Goal: Task Accomplishment & Management: Manage account settings

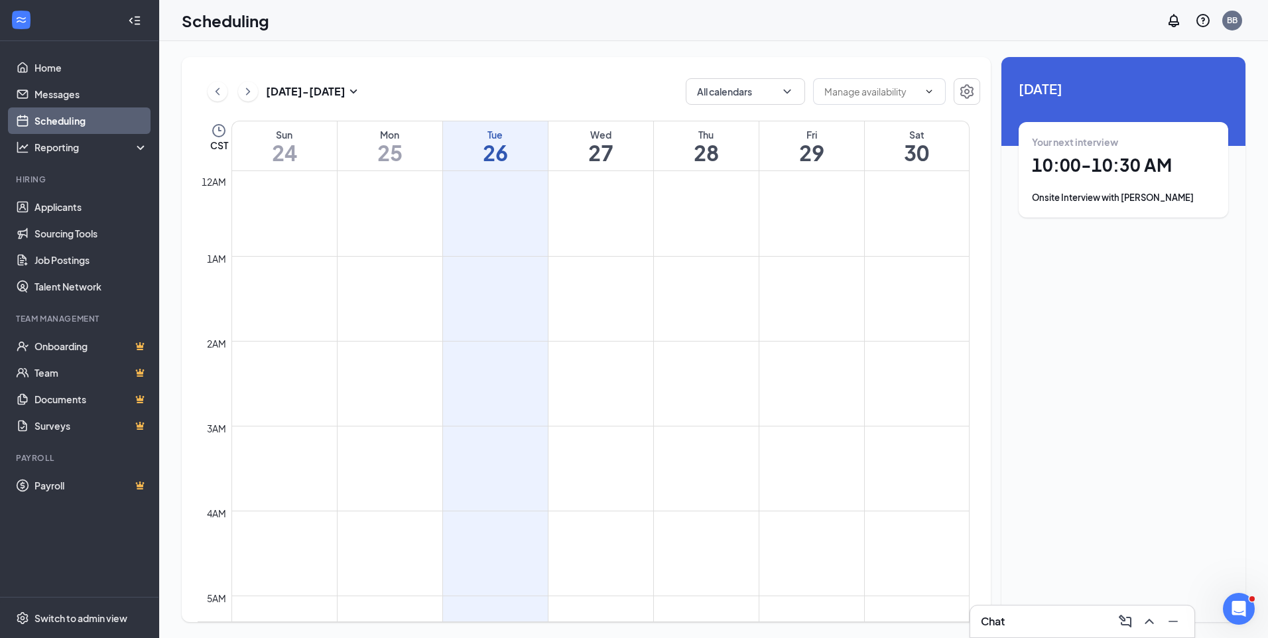
scroll to position [398, 0]
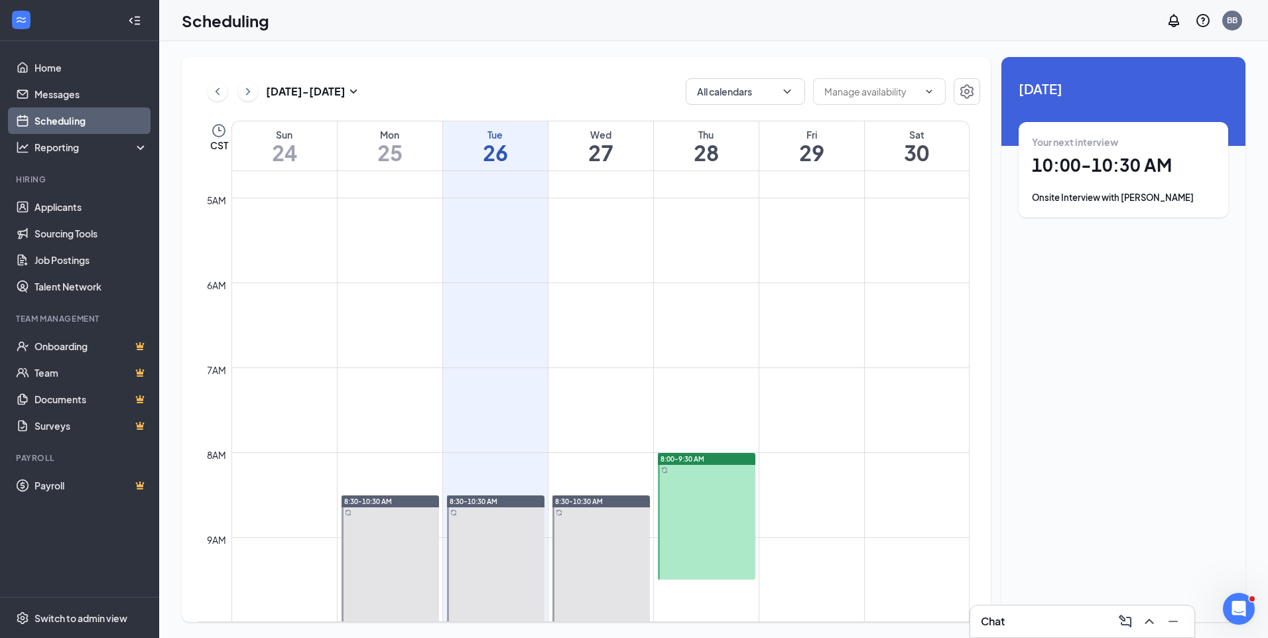
click at [548, 107] on div "[DATE] - [DATE] All calendars CST Sun 24 Mon 25 Tue 26 Wed 27 Thu 28 Fri 29 Sat…" at bounding box center [586, 339] width 809 height 565
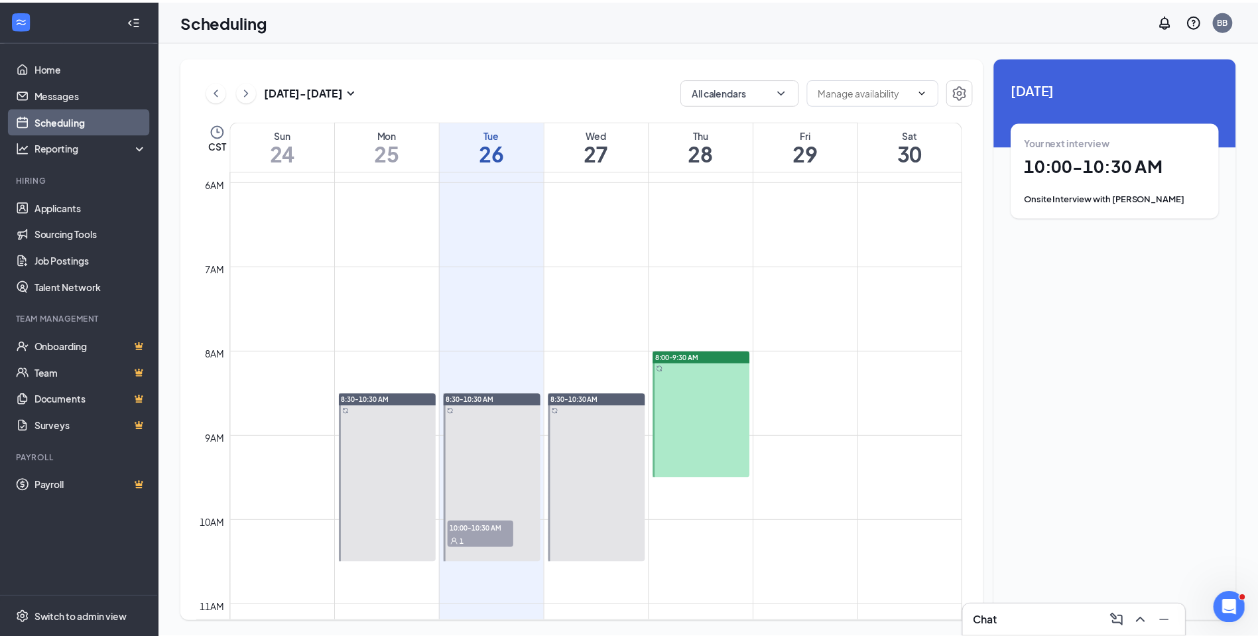
scroll to position [663, 0]
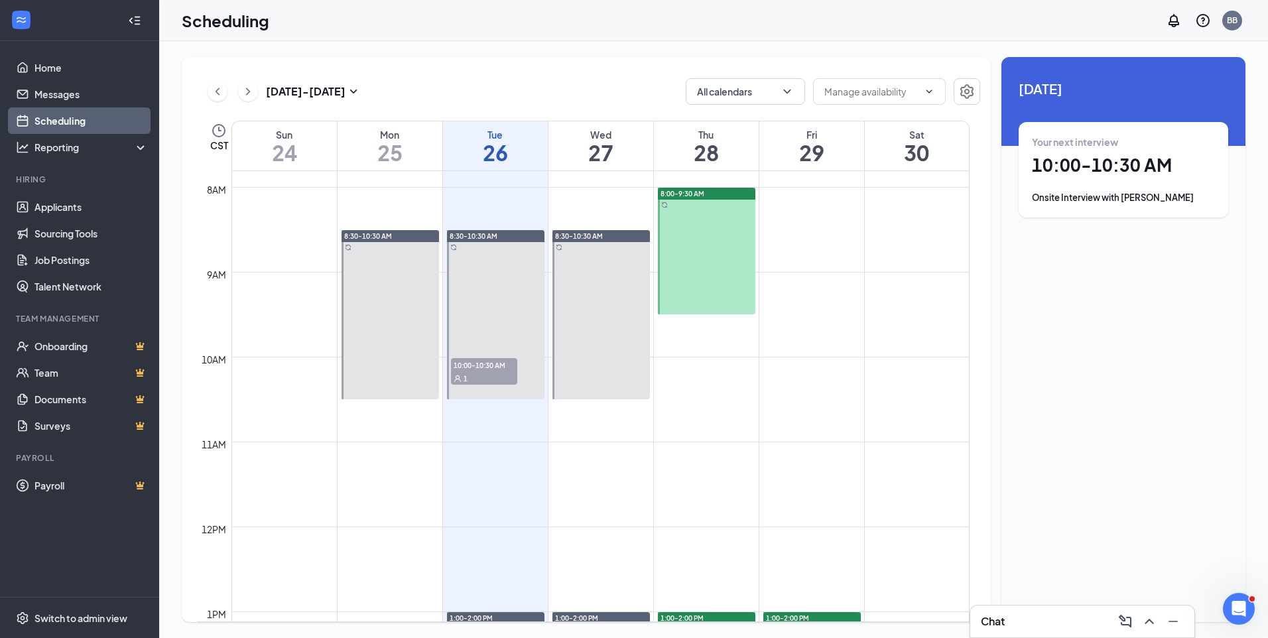
click at [549, 92] on div "[DATE] - [DATE] All calendars" at bounding box center [589, 91] width 782 height 27
click at [399, 66] on div "[DATE] - [DATE] All calendars CST Sun 24 Mon 25 Tue 26 Wed 27 Thu 28 Fri 29 Sat…" at bounding box center [586, 339] width 809 height 565
click at [107, 212] on link "Applicants" at bounding box center [90, 207] width 113 height 27
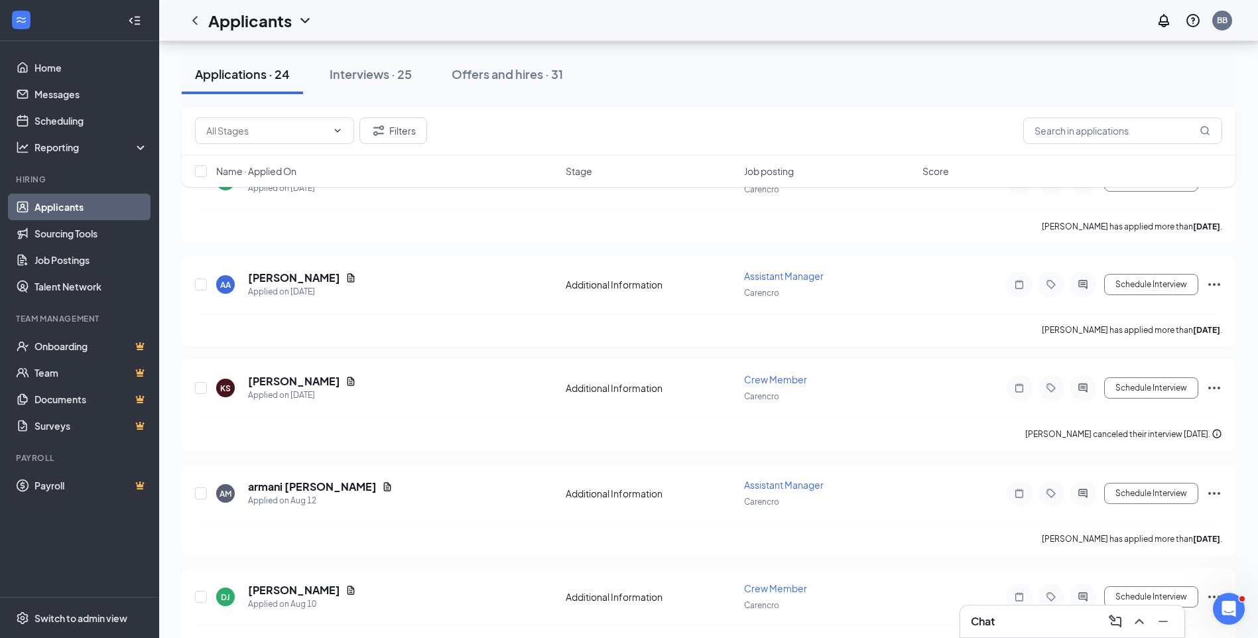
scroll to position [995, 0]
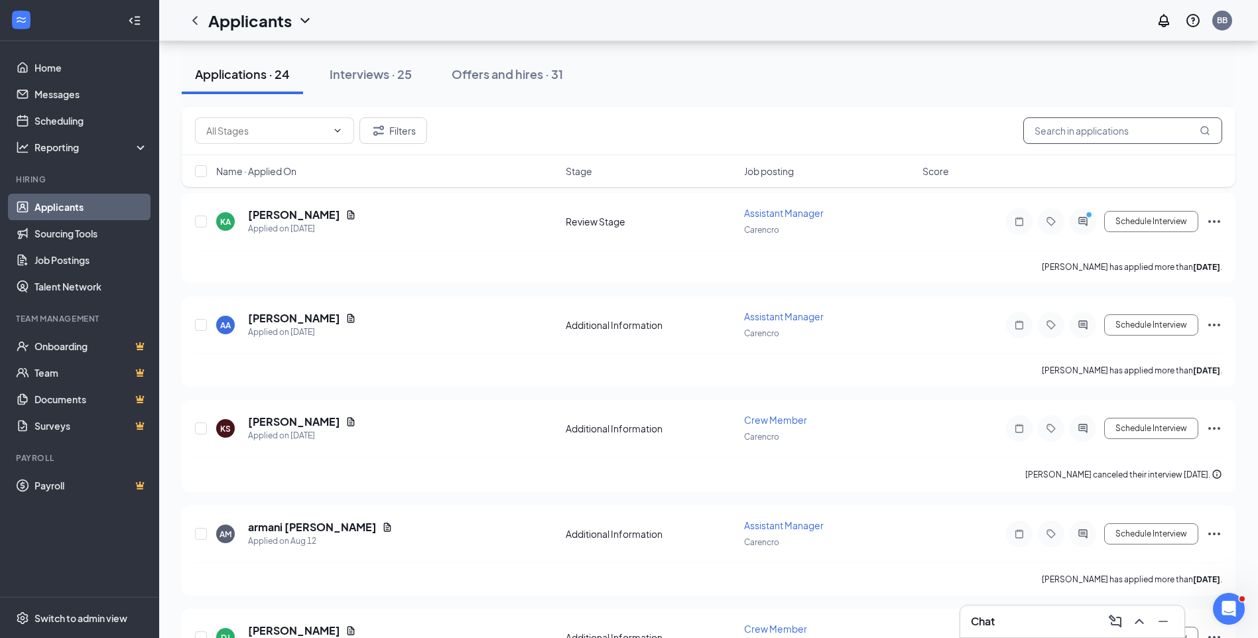
click at [1082, 131] on input "text" at bounding box center [1122, 130] width 199 height 27
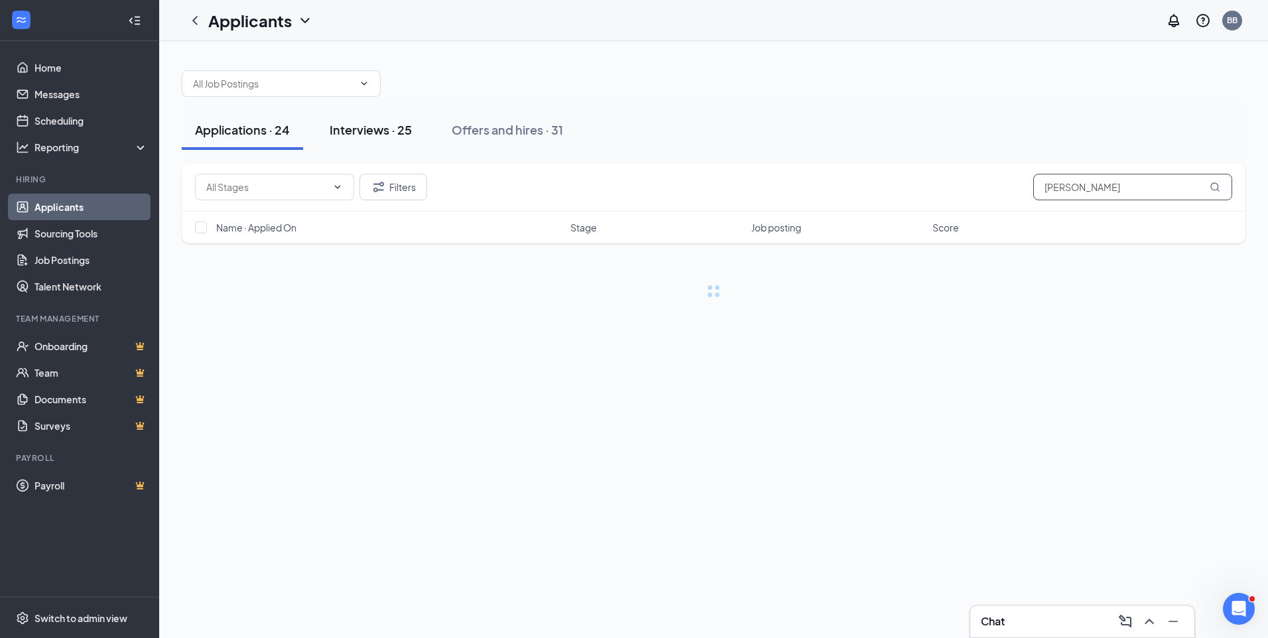
type input "[PERSON_NAME]"
click at [402, 125] on div "Interviews · 25" at bounding box center [371, 129] width 82 height 17
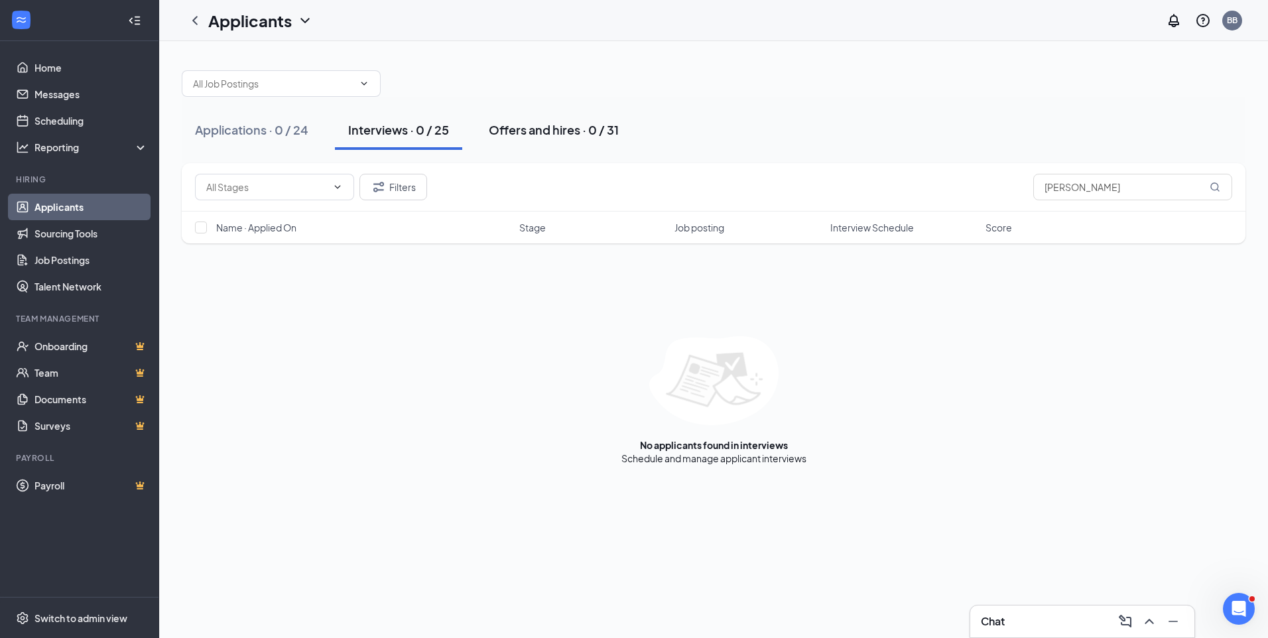
click at [539, 127] on div "Offers and hires · 0 / 31" at bounding box center [554, 129] width 130 height 17
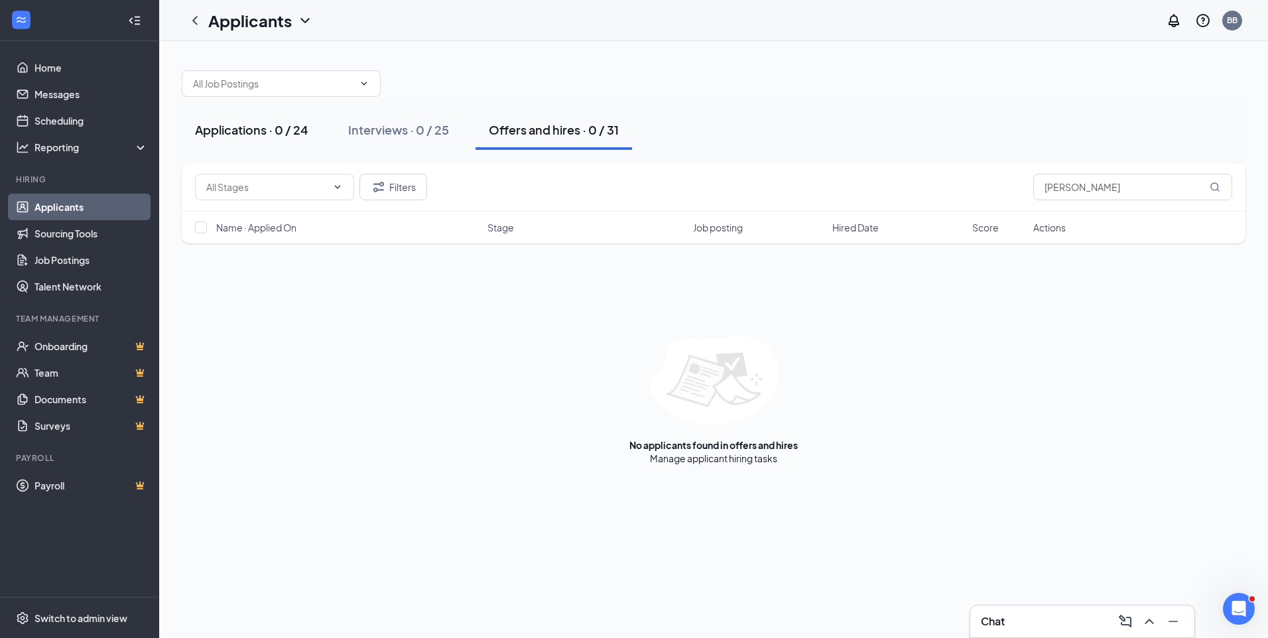
click at [235, 133] on div "Applications · 0 / 24" at bounding box center [251, 129] width 113 height 17
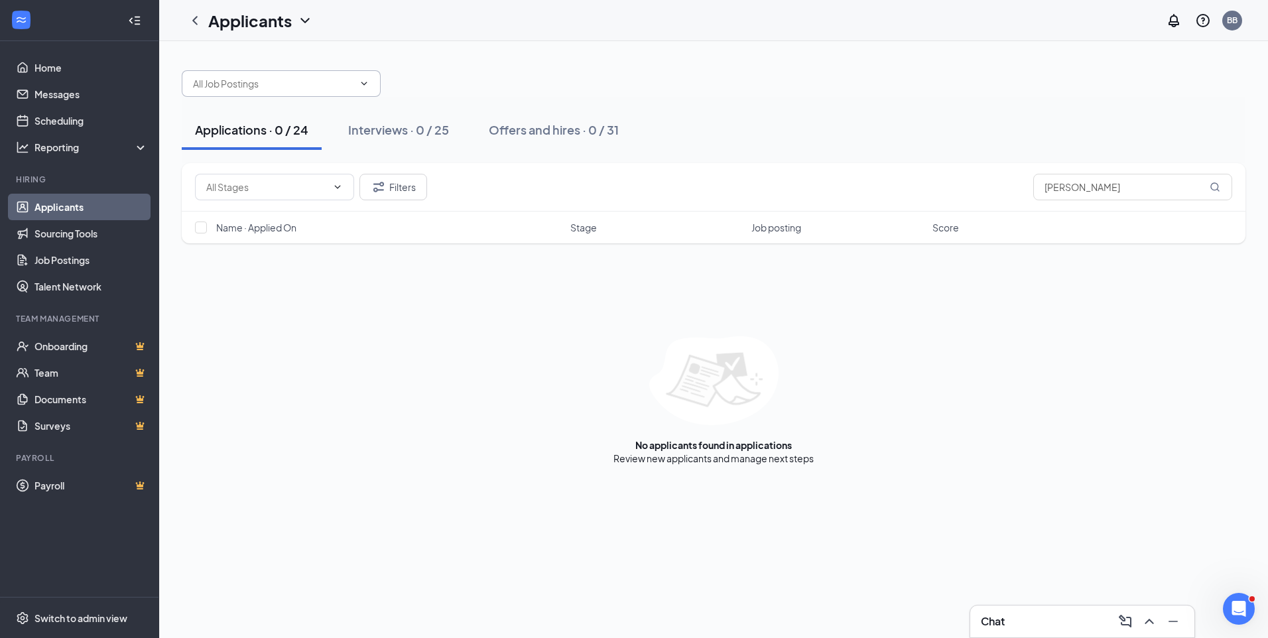
click at [274, 88] on input "text" at bounding box center [273, 83] width 160 height 15
click at [293, 178] on div "Crew Member (Carencro)" at bounding box center [247, 175] width 111 height 15
type input "Crew Member (Carencro)"
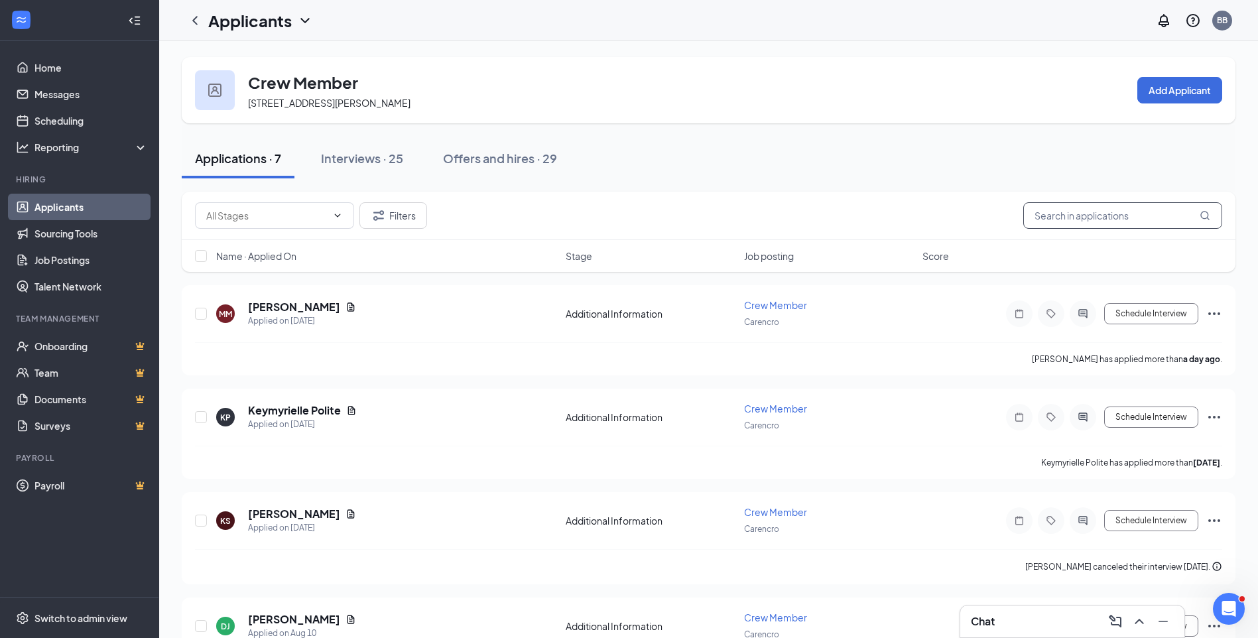
click at [1076, 220] on input "text" at bounding box center [1122, 215] width 199 height 27
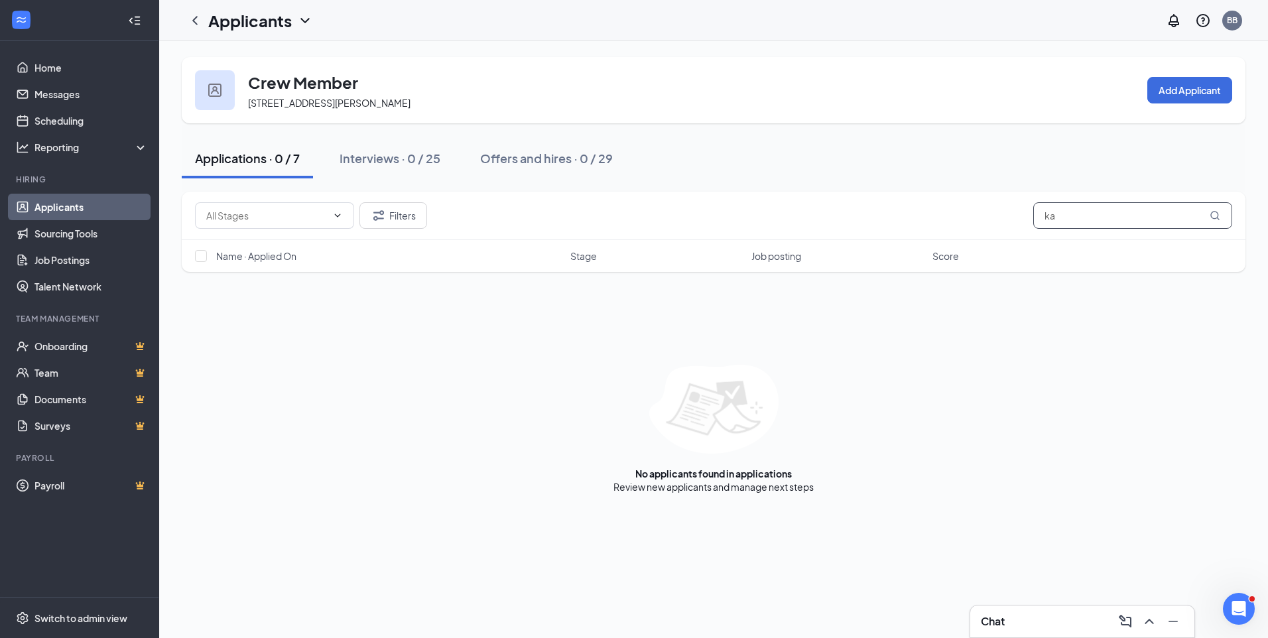
type input "k"
click at [993, 172] on div "Applications · 0 / 7 Interviews · 0 / 25 Offers and hires · 0 / 29" at bounding box center [714, 159] width 1064 height 40
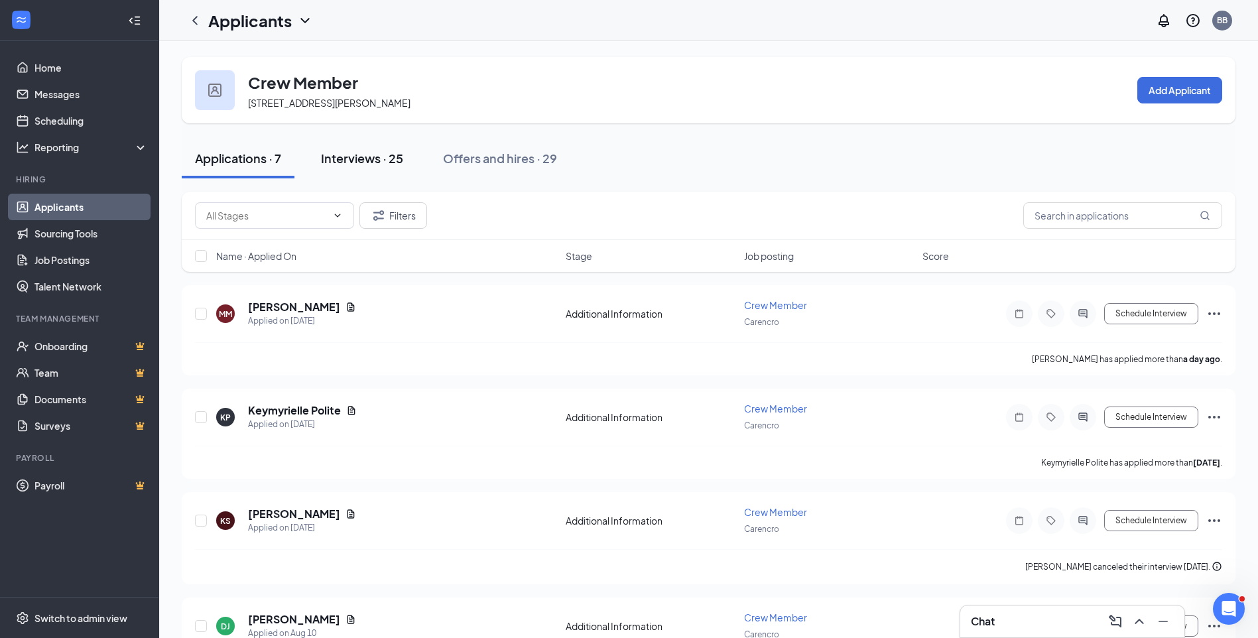
click at [382, 154] on div "Interviews · 25" at bounding box center [362, 158] width 82 height 17
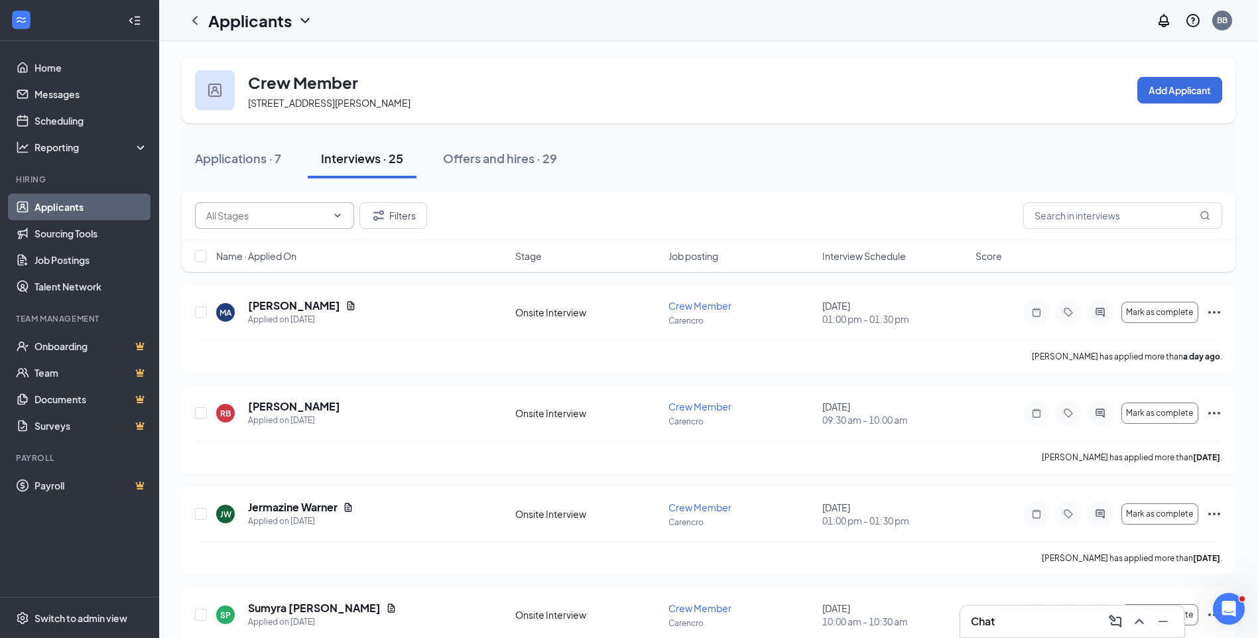
click at [335, 222] on span at bounding box center [274, 215] width 159 height 27
click at [499, 213] on div "Filters" at bounding box center [708, 215] width 1027 height 27
click at [386, 217] on icon "Filter" at bounding box center [379, 216] width 16 height 16
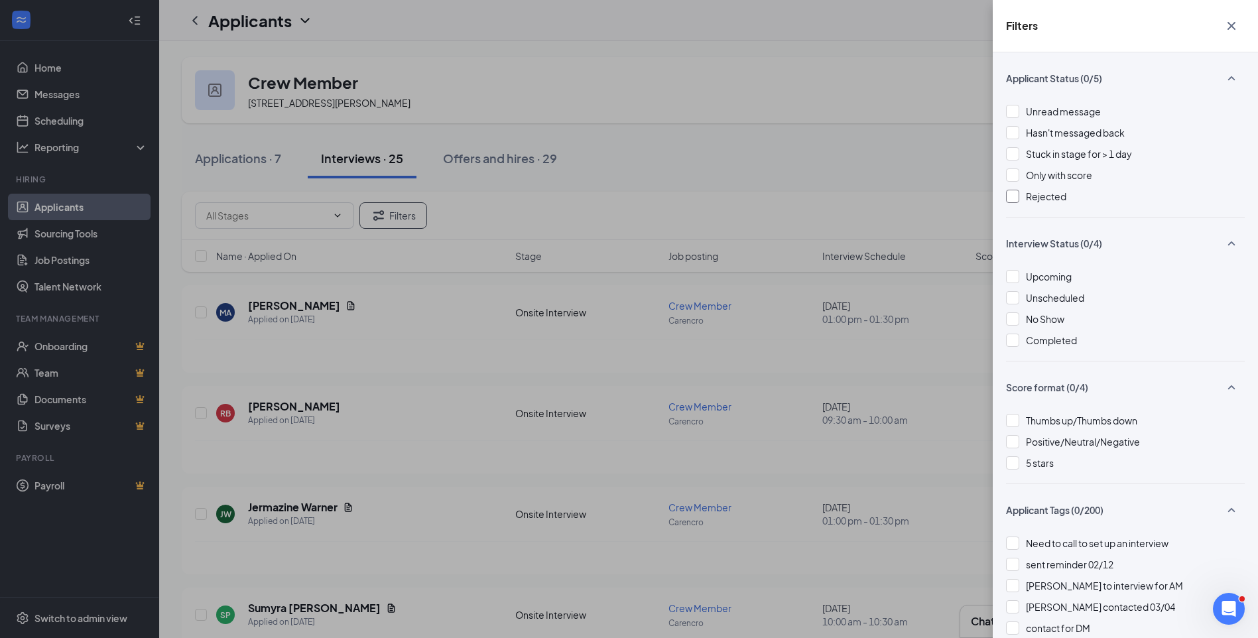
click at [1034, 196] on span "Rejected" at bounding box center [1046, 196] width 40 height 12
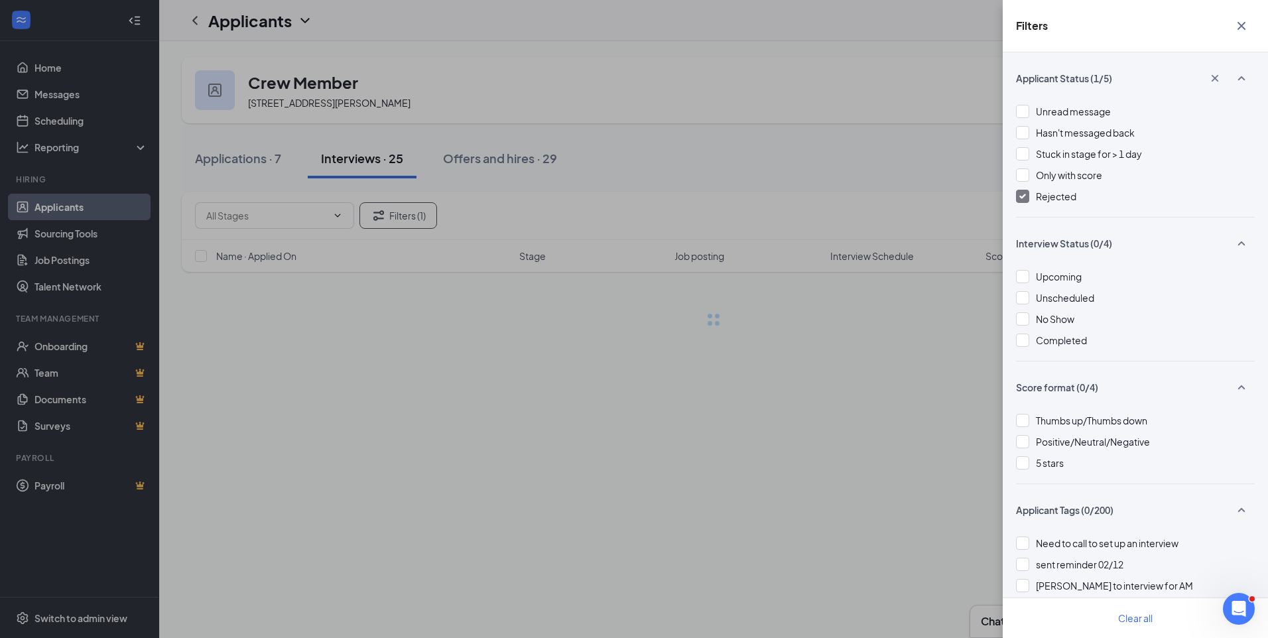
click at [913, 133] on div "Filters Applicant Status (1/5) Unread message Hasn't messaged back Stuck in sta…" at bounding box center [634, 319] width 1268 height 638
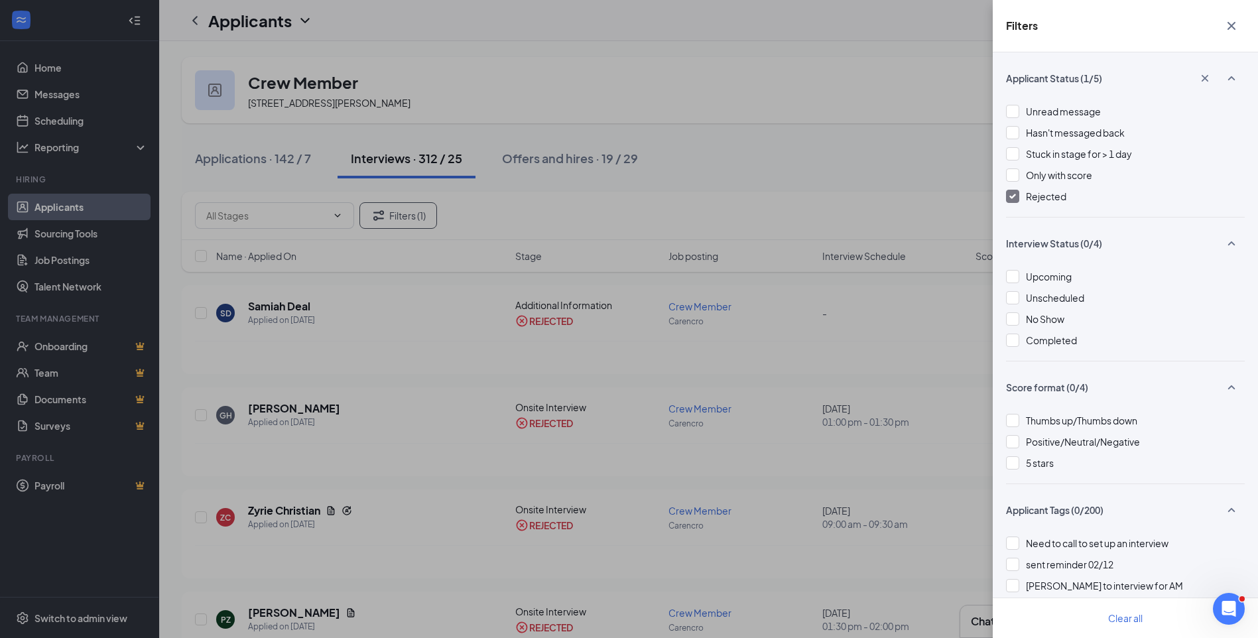
click at [1224, 26] on icon "Cross" at bounding box center [1231, 26] width 16 height 16
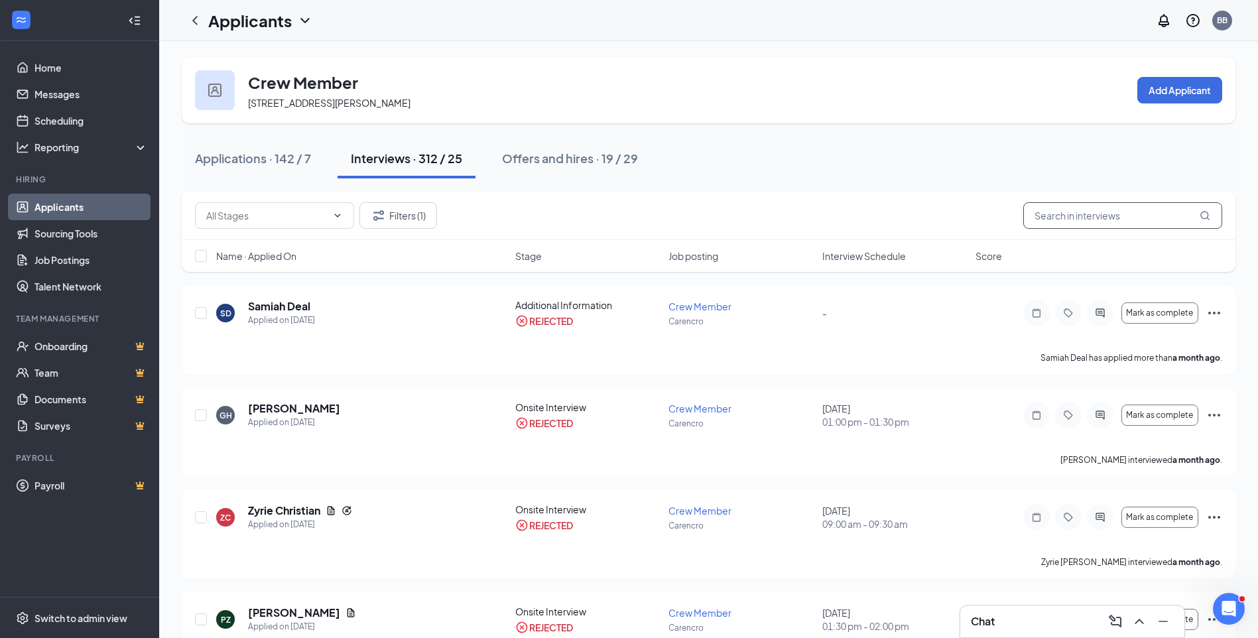
click at [1108, 217] on input "text" at bounding box center [1122, 215] width 199 height 27
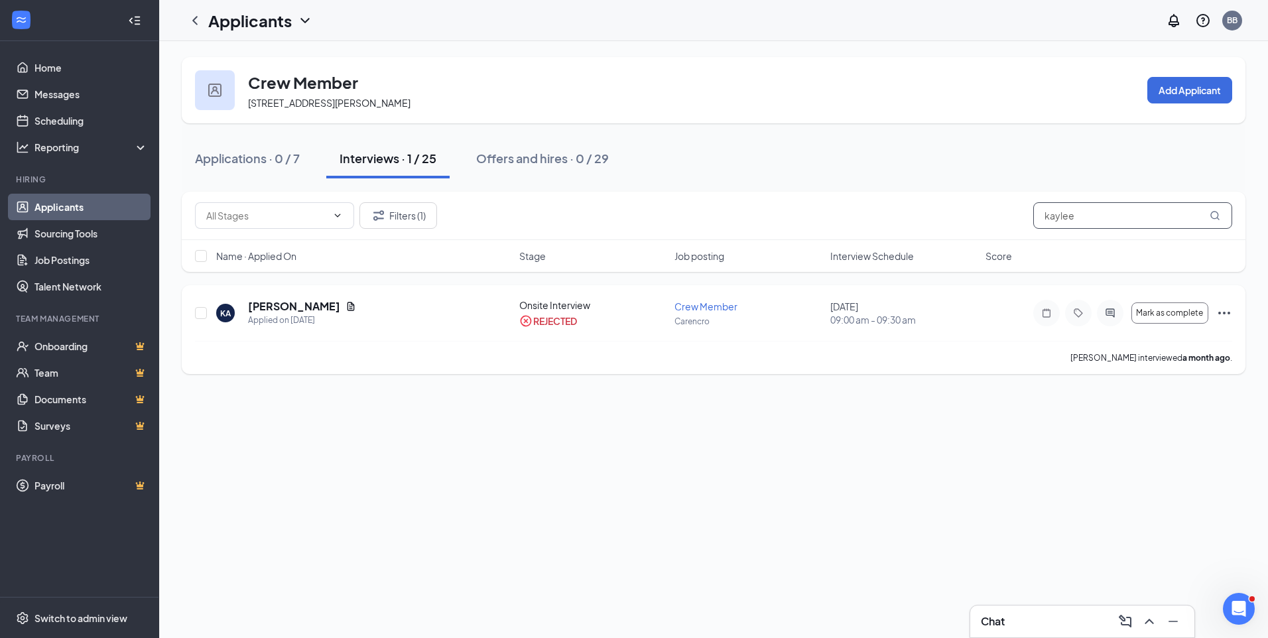
type input "kaylee"
click at [1214, 314] on div "Mark as complete" at bounding box center [1132, 313] width 199 height 27
click at [1216, 314] on icon "Ellipses" at bounding box center [1224, 313] width 16 height 16
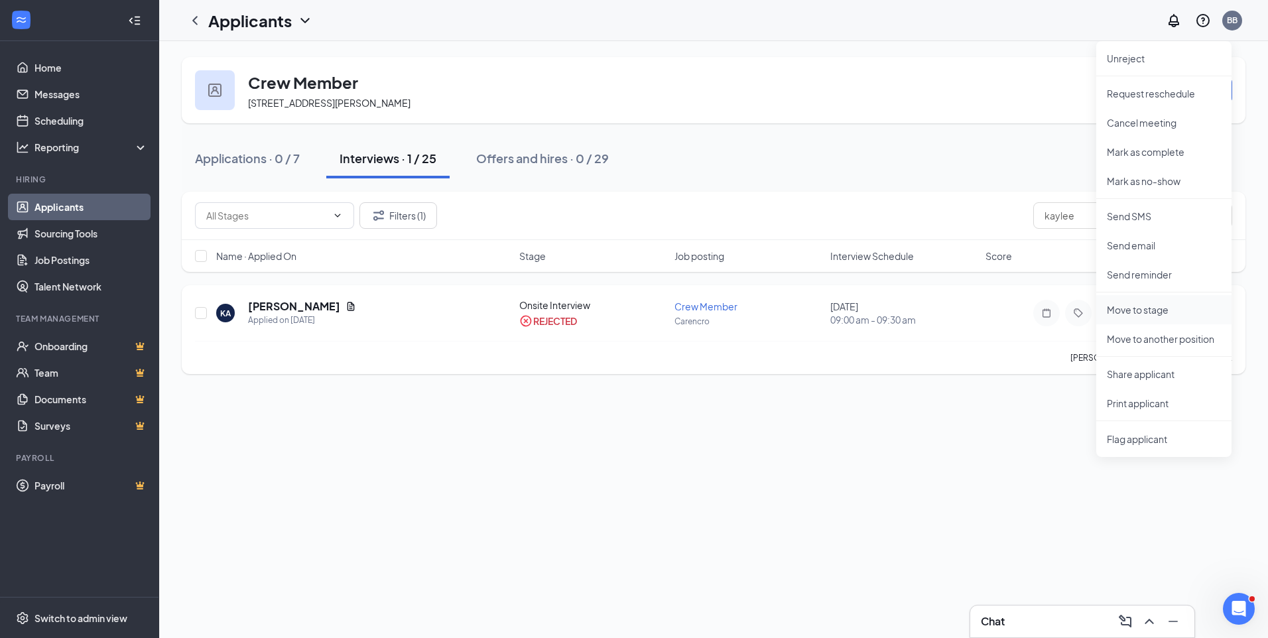
click at [1178, 314] on p "Move to stage" at bounding box center [1164, 309] width 114 height 13
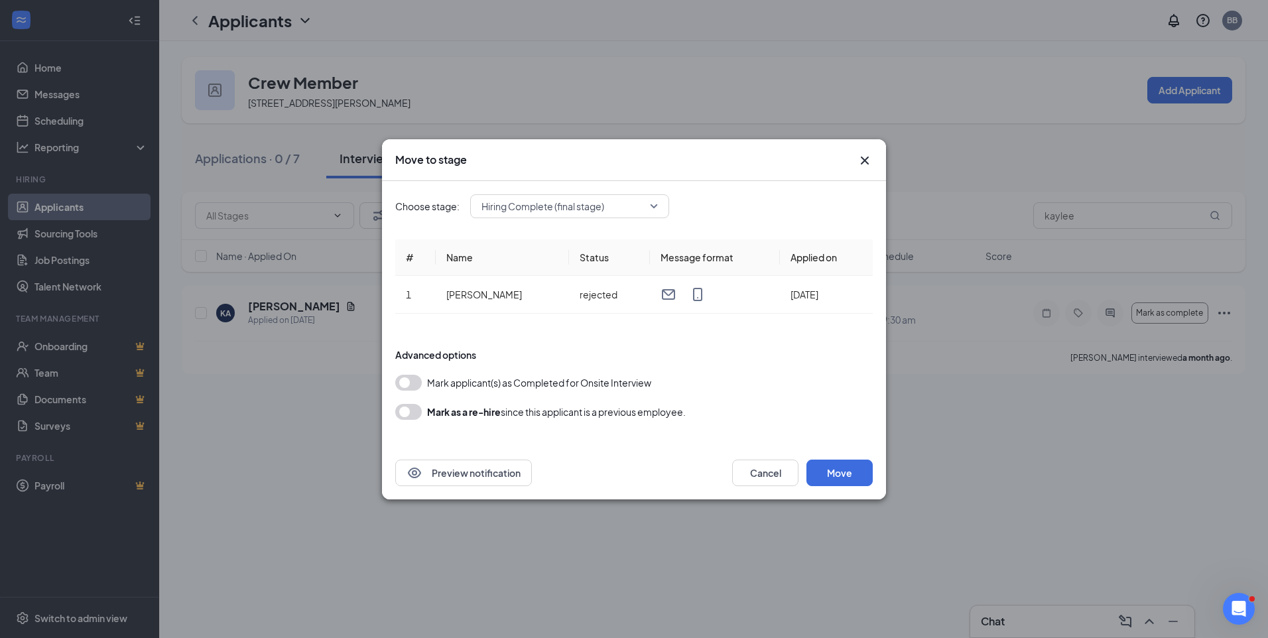
click at [403, 385] on button "button" at bounding box center [408, 383] width 27 height 16
click at [572, 299] on td "rejected" at bounding box center [610, 295] width 82 height 38
click at [586, 213] on span "Hiring Complete (final stage)" at bounding box center [542, 206] width 123 height 20
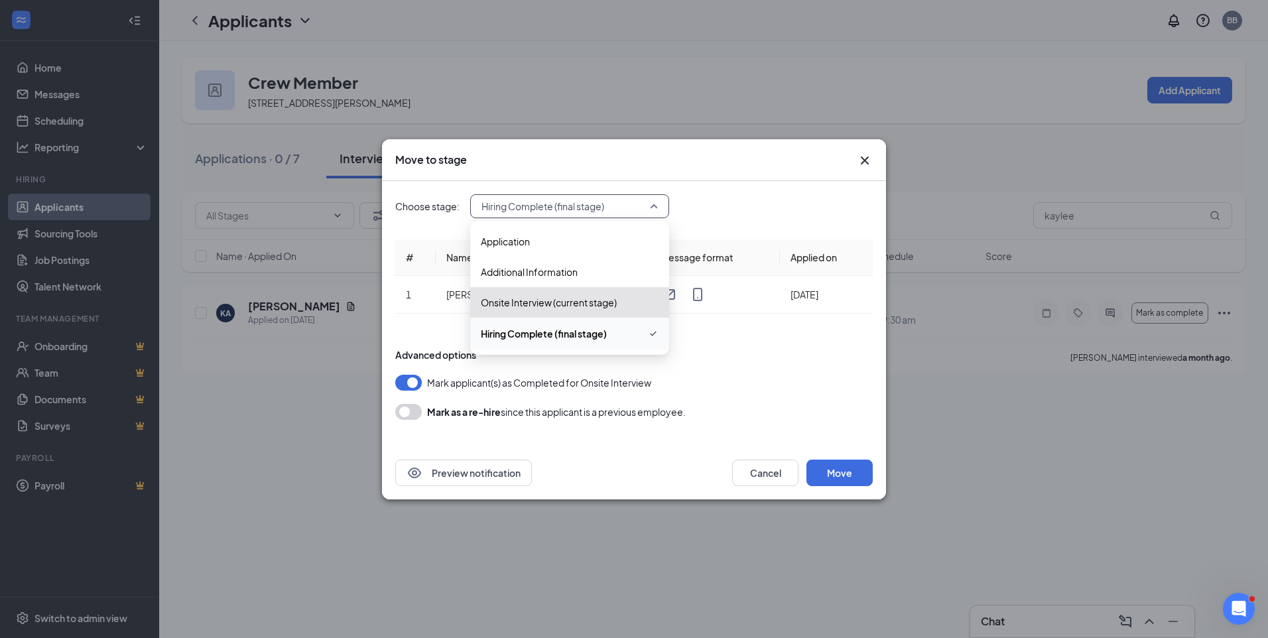
click at [577, 337] on span "Hiring Complete (final stage)" at bounding box center [544, 333] width 126 height 15
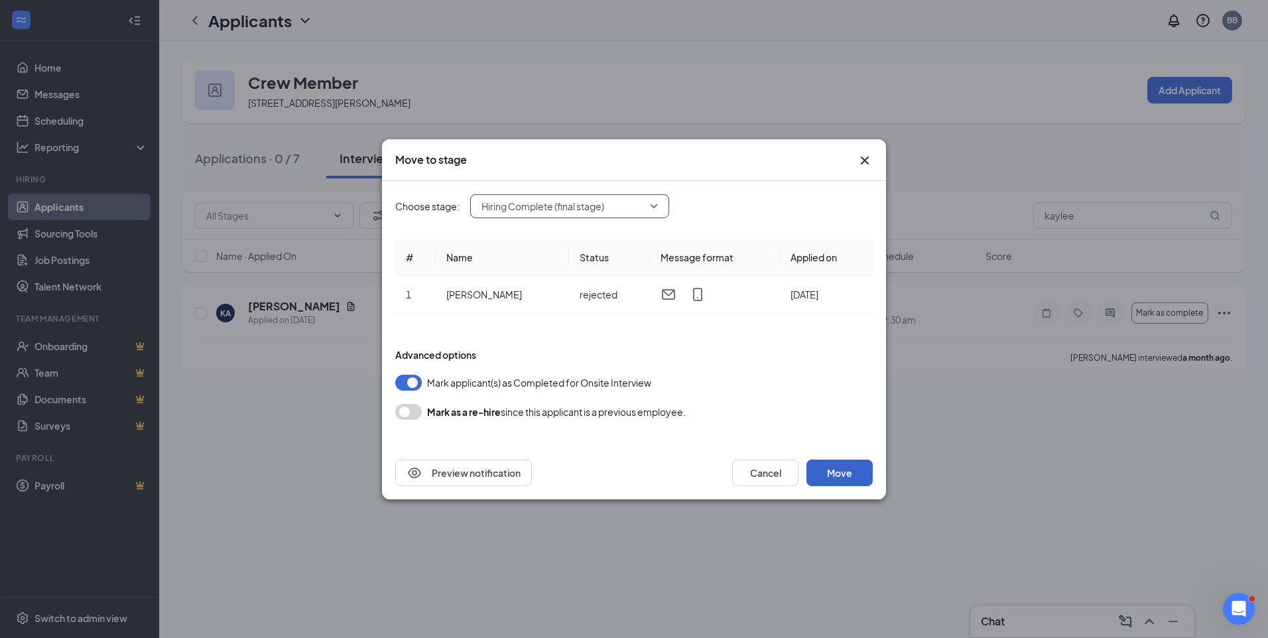
click at [836, 474] on button "Move" at bounding box center [839, 473] width 66 height 27
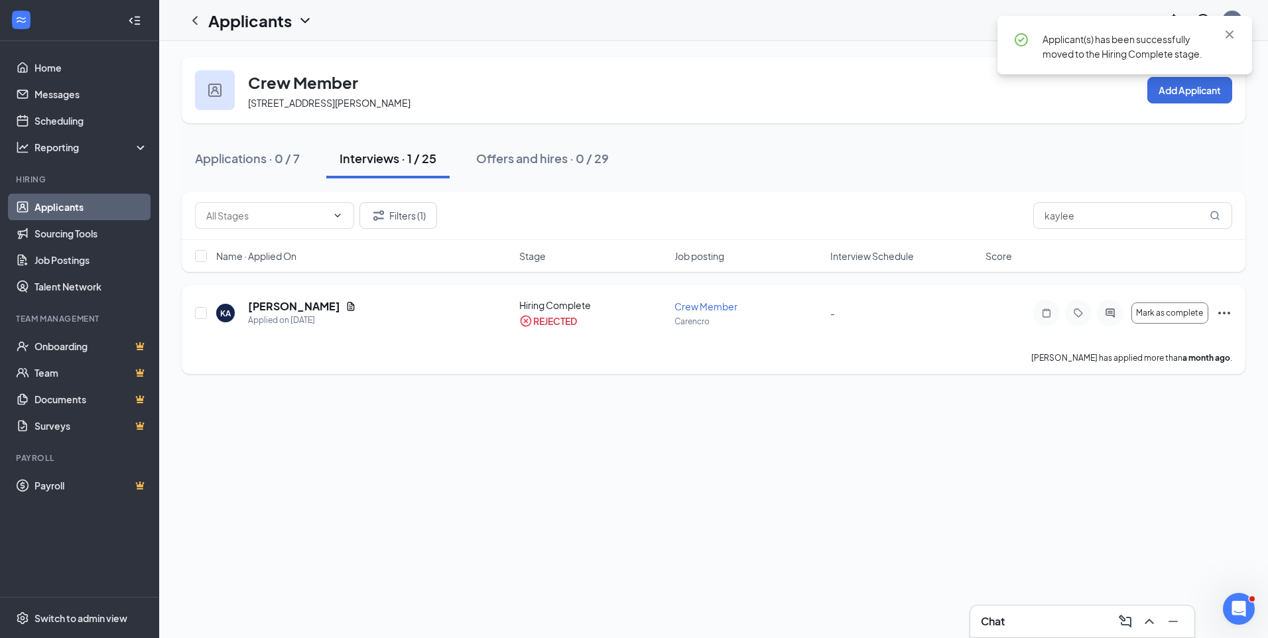
click at [1217, 318] on icon "Ellipses" at bounding box center [1224, 313] width 16 height 16
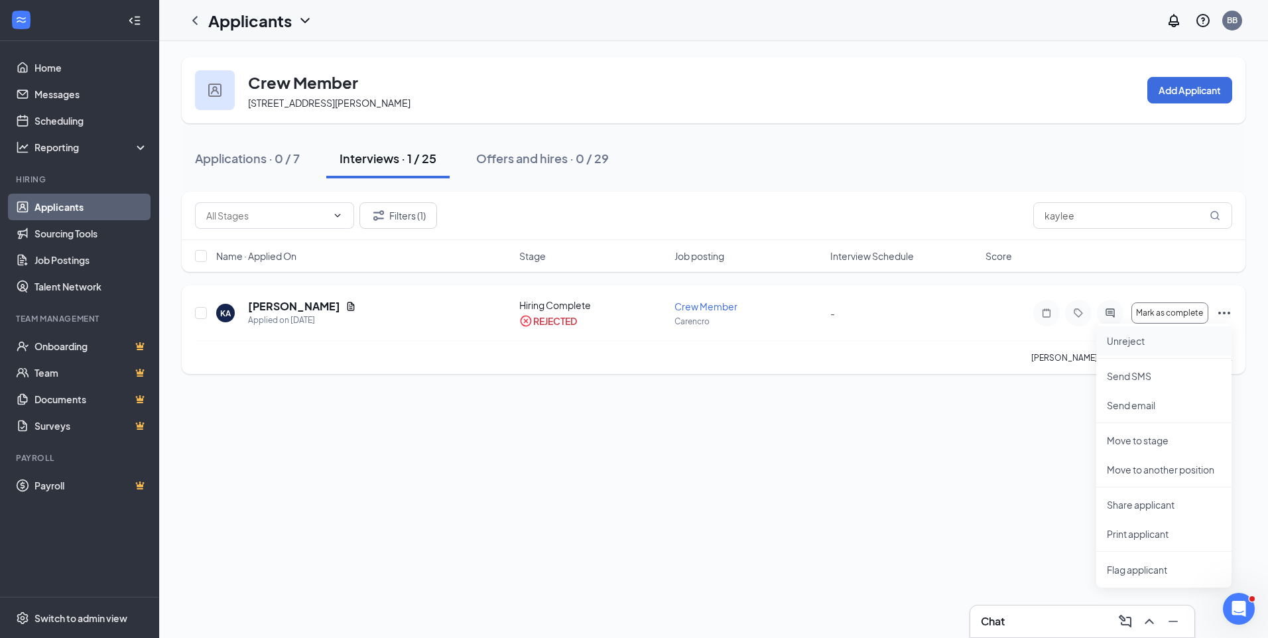
click at [1139, 340] on p "Unreject" at bounding box center [1164, 340] width 114 height 13
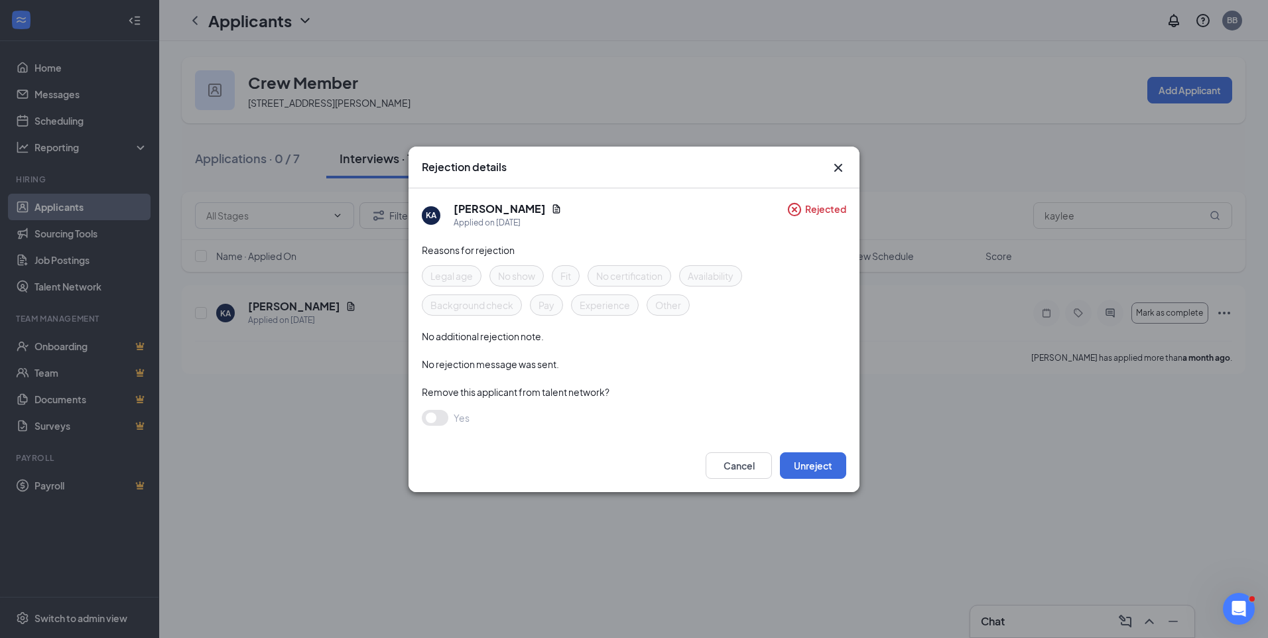
click at [580, 243] on div "Reasons for rejection" at bounding box center [634, 250] width 424 height 15
click at [828, 472] on button "Unreject" at bounding box center [813, 465] width 66 height 27
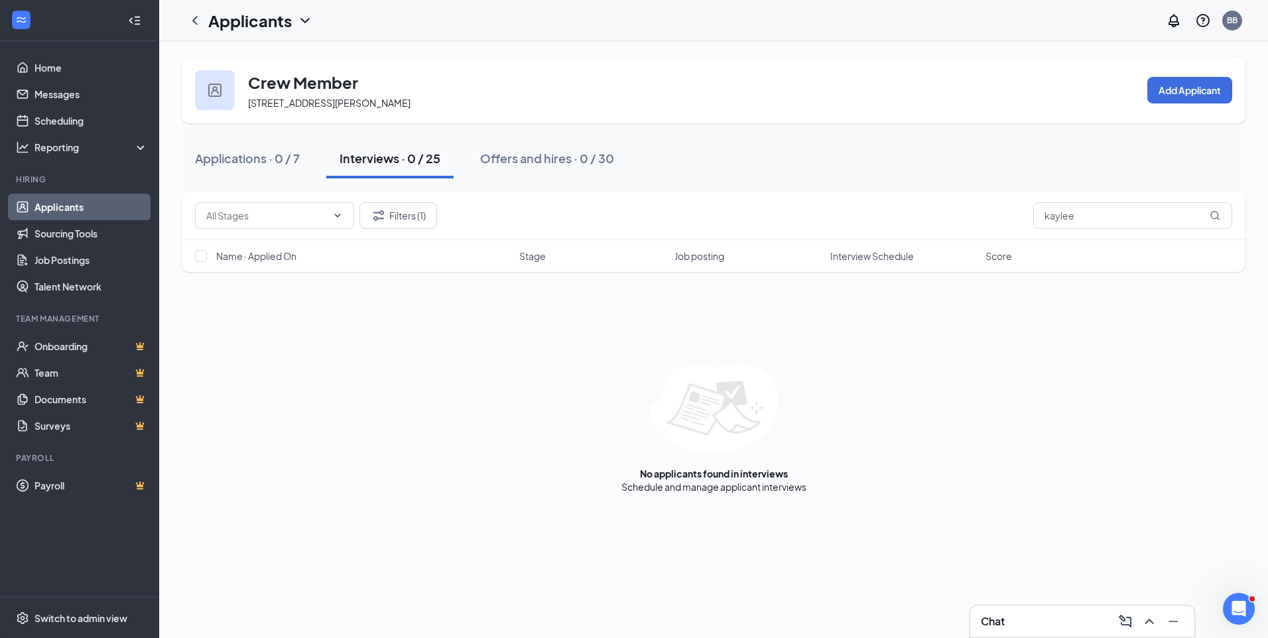
click at [101, 200] on link "Applicants" at bounding box center [90, 207] width 113 height 27
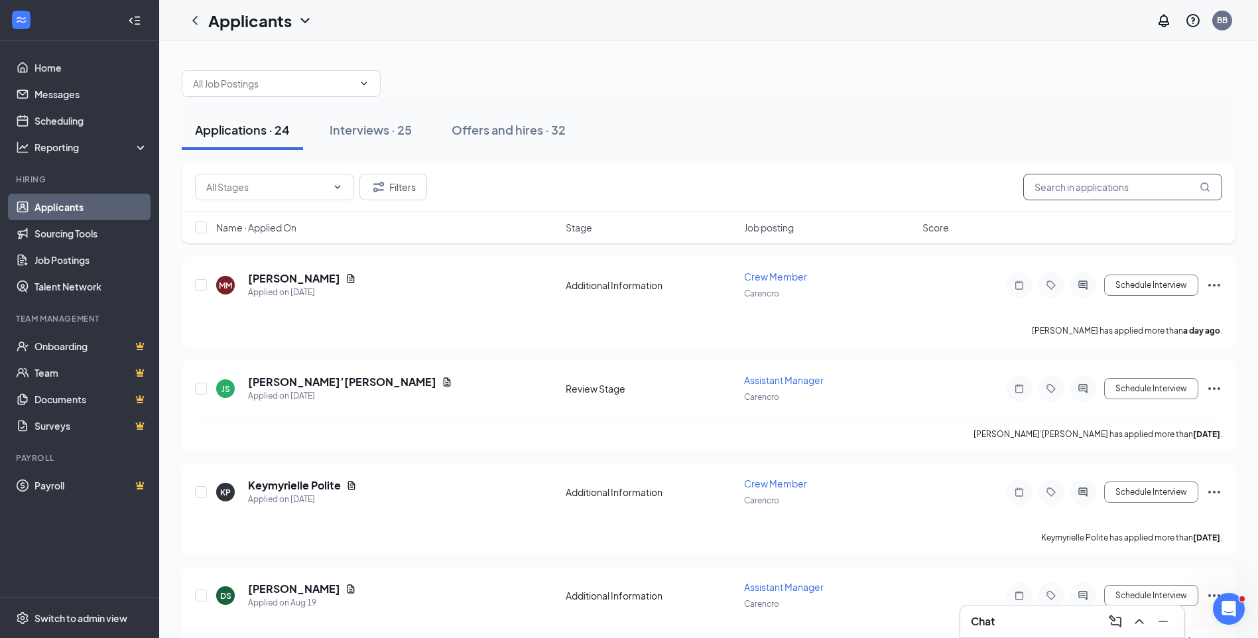
click at [1087, 184] on input "text" at bounding box center [1122, 187] width 199 height 27
click at [473, 121] on div "Offers and hires · 32" at bounding box center [509, 129] width 114 height 17
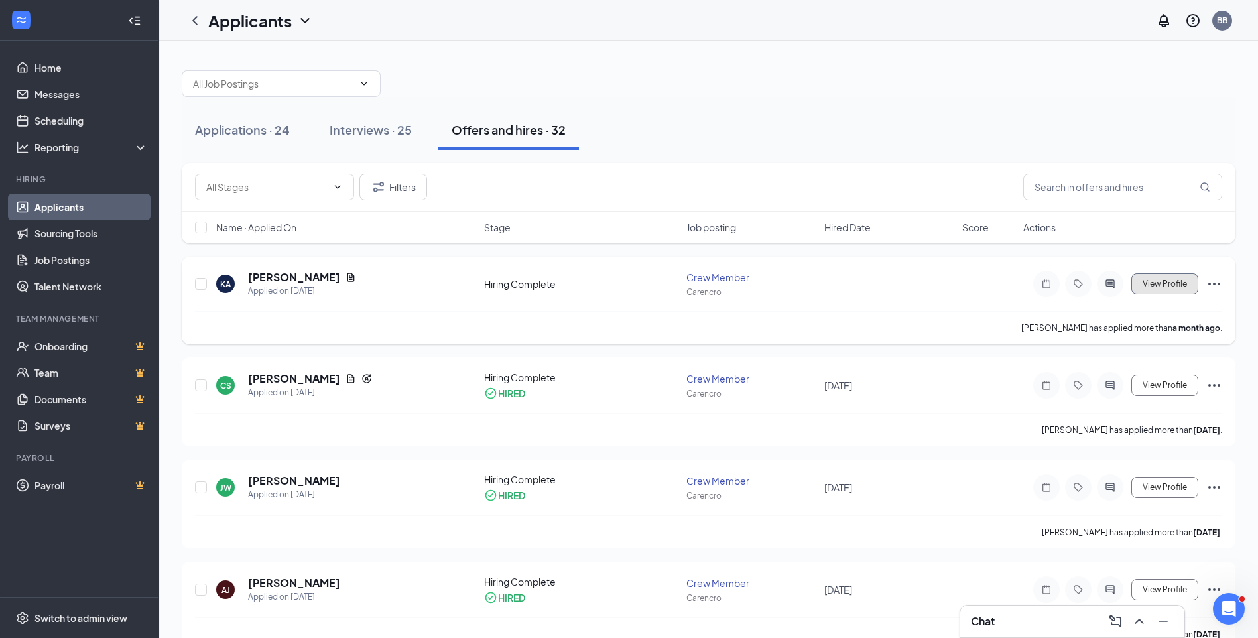
click at [1167, 284] on span "View Profile" at bounding box center [1165, 283] width 44 height 9
